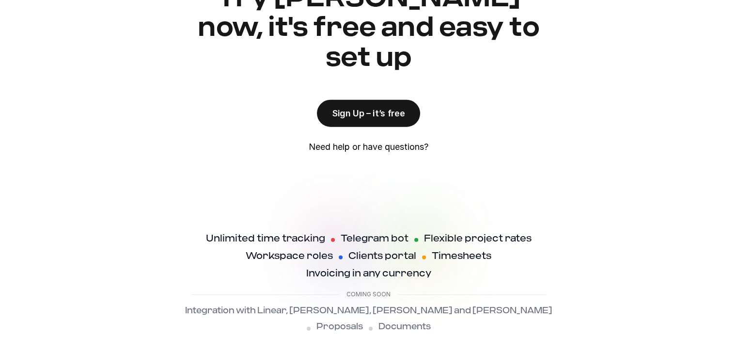
scroll to position [2469, 0]
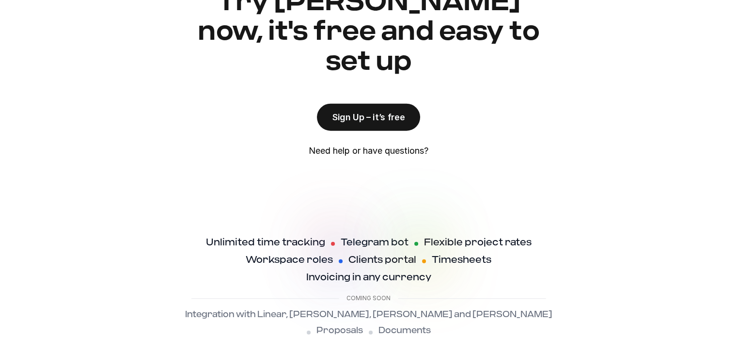
click at [363, 237] on div "Unlimited time tracking Telegram bot Flexible project rates Workspace roles Cli…" at bounding box center [369, 260] width 356 height 47
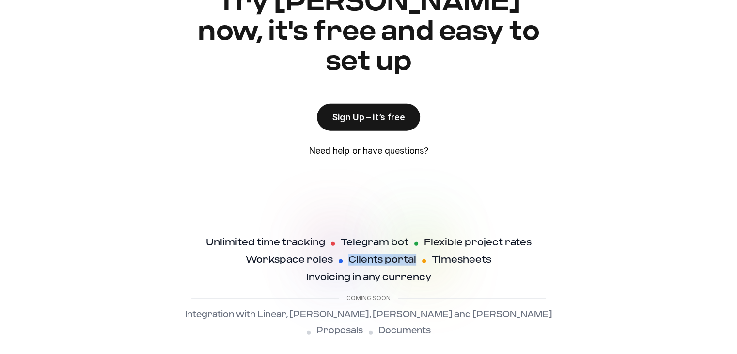
click at [363, 237] on div "Unlimited time tracking Telegram bot Flexible project rates Workspace roles Cli…" at bounding box center [369, 260] width 356 height 47
click at [281, 254] on h4 "Workspace roles" at bounding box center [289, 260] width 87 height 12
click at [286, 237] on h4 "Unlimited time tracking" at bounding box center [265, 243] width 119 height 12
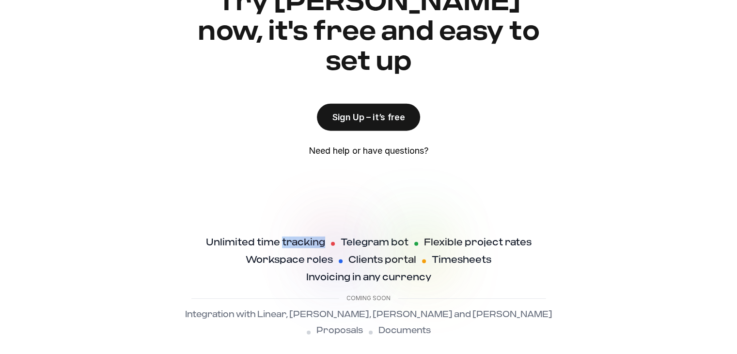
click at [286, 237] on h4 "Unlimited time tracking" at bounding box center [265, 243] width 119 height 12
click at [302, 254] on h4 "Workspace roles" at bounding box center [289, 260] width 87 height 12
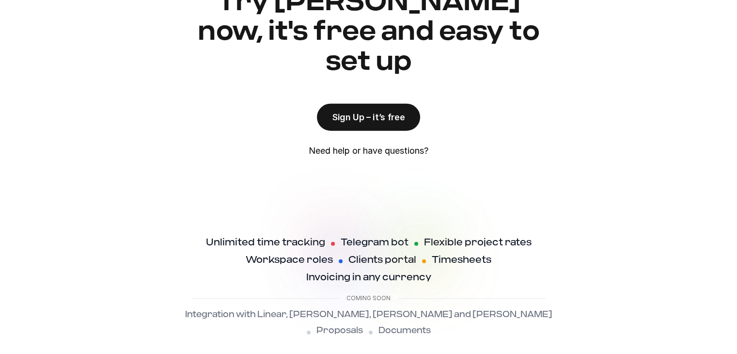
click at [376, 271] on h4 "Invoicing in any currency" at bounding box center [368, 277] width 125 height 12
click at [410, 283] on div "Coming soon" at bounding box center [369, 296] width 356 height 26
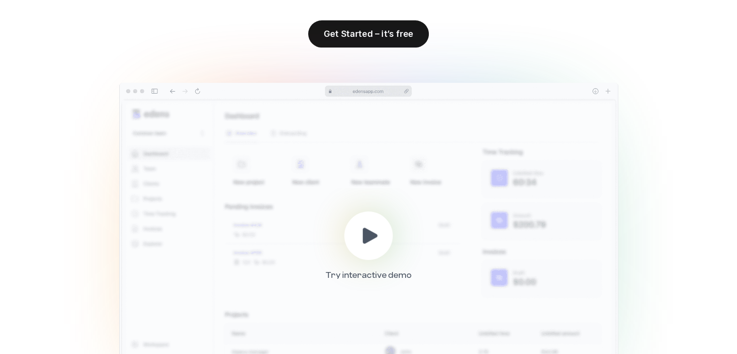
scroll to position [0, 0]
